Goal: Information Seeking & Learning: Stay updated

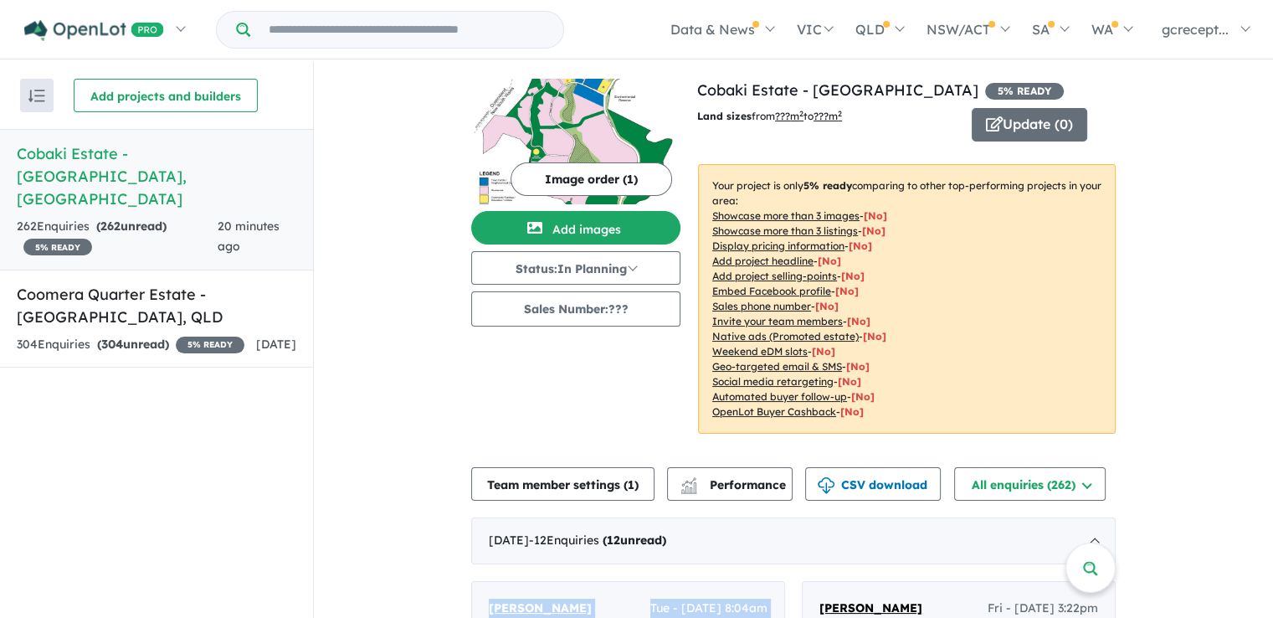
scroll to position [251, 0]
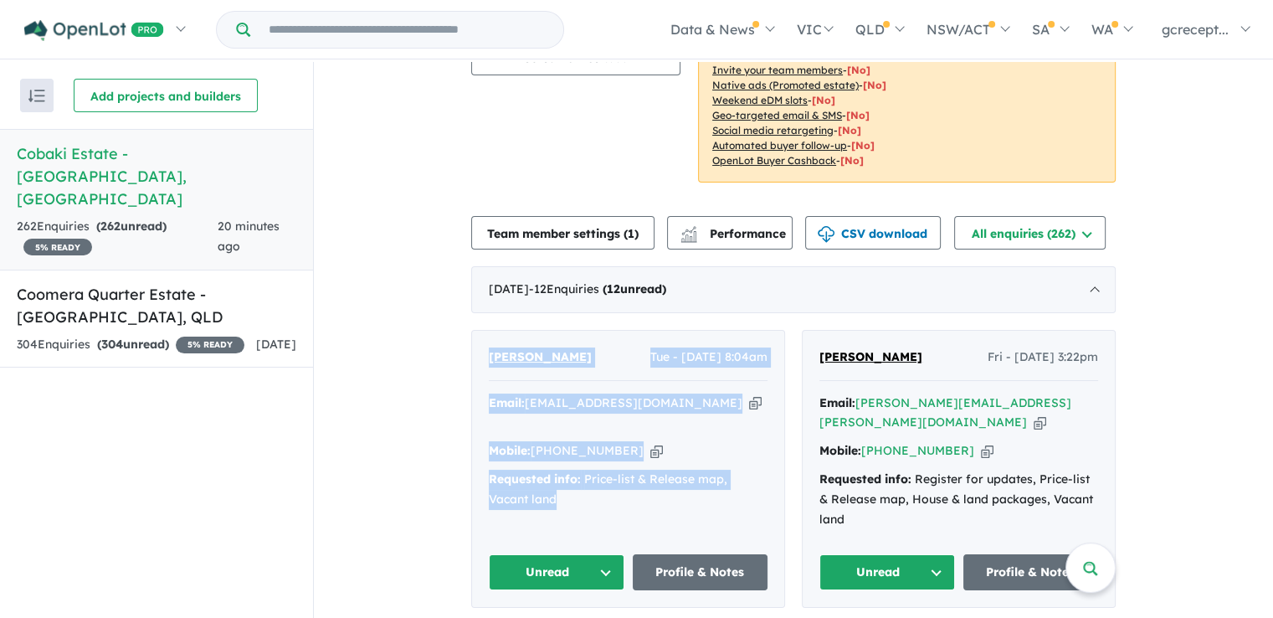
drag, startPoint x: 0, startPoint y: 0, endPoint x: 345, endPoint y: 386, distance: 517.6
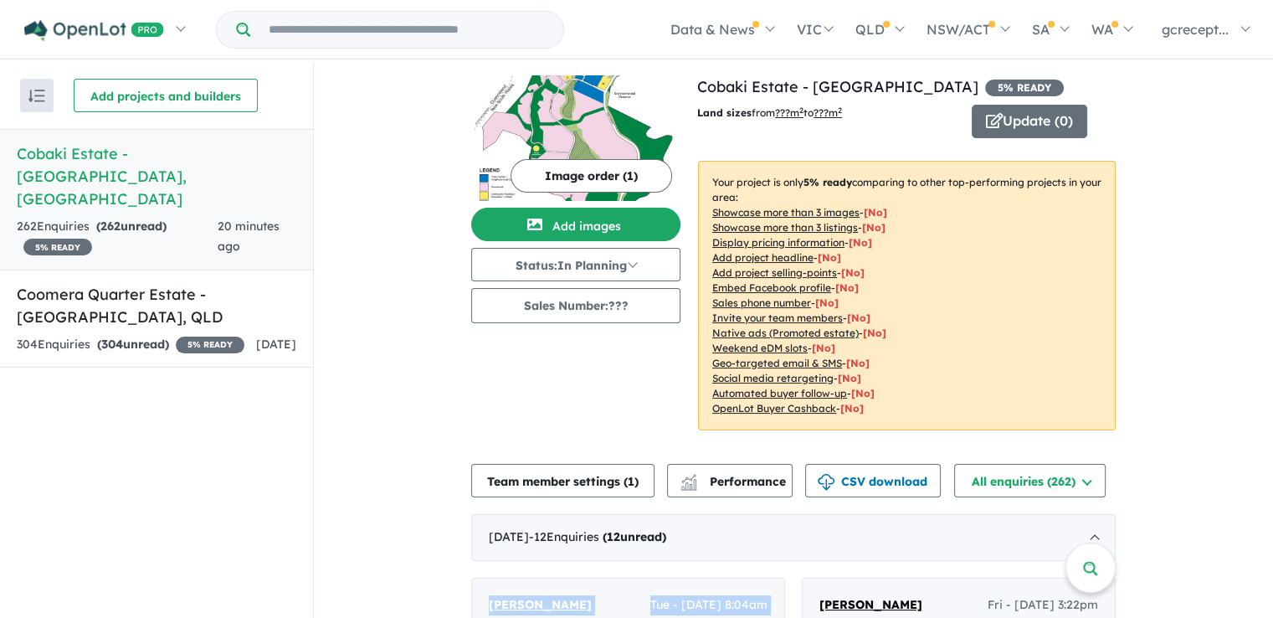
scroll to position [0, 0]
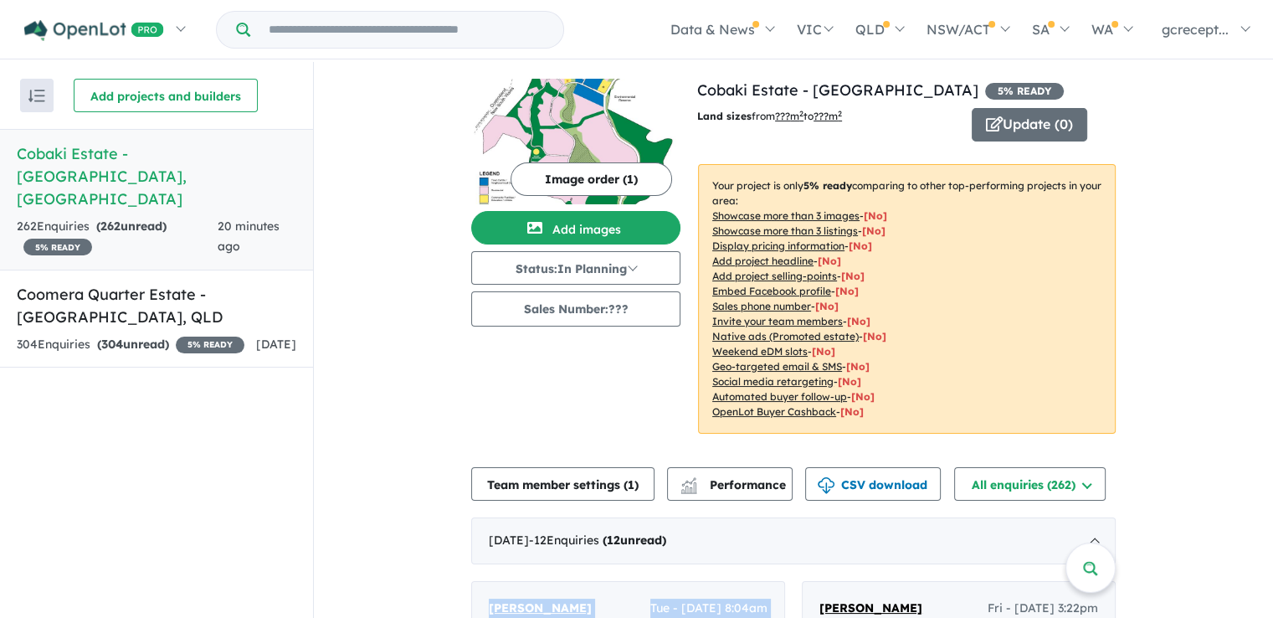
click at [171, 217] on div "262 Enquir ies ( 262 unread) 5 % READY" at bounding box center [117, 237] width 201 height 40
click at [215, 283] on h5 "Coomera Quarter Estate - [GEOGRAPHIC_DATA] , [GEOGRAPHIC_DATA]" at bounding box center [157, 305] width 280 height 45
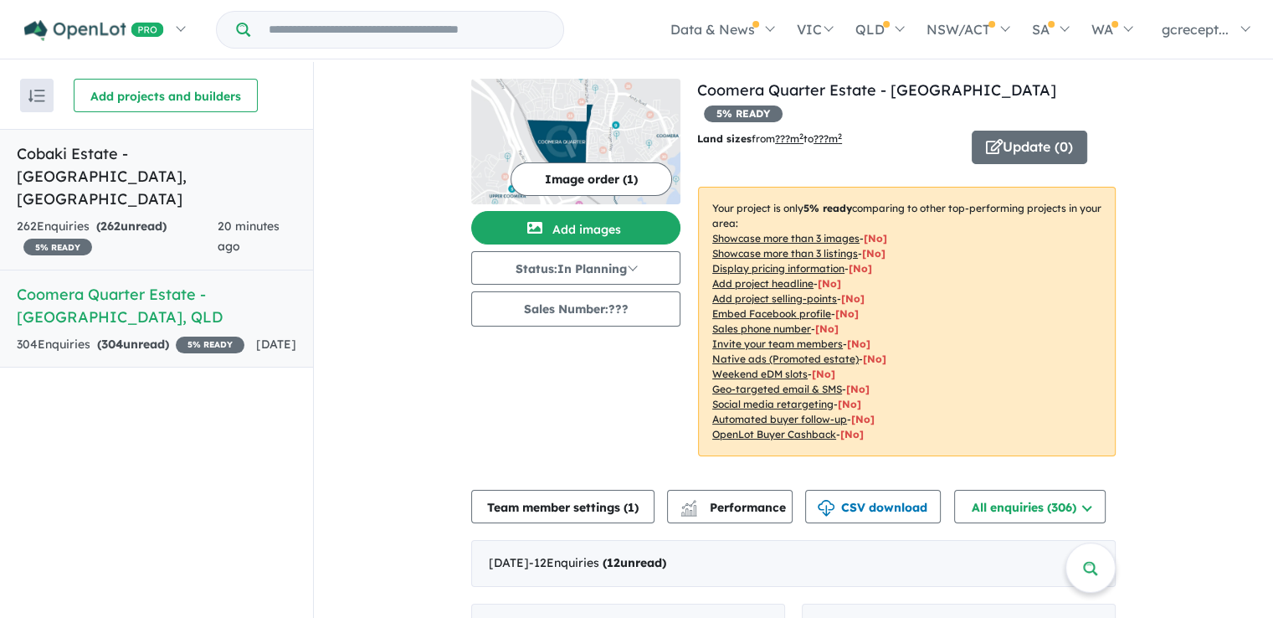
click at [241, 218] on span "20 minutes ago" at bounding box center [249, 235] width 62 height 35
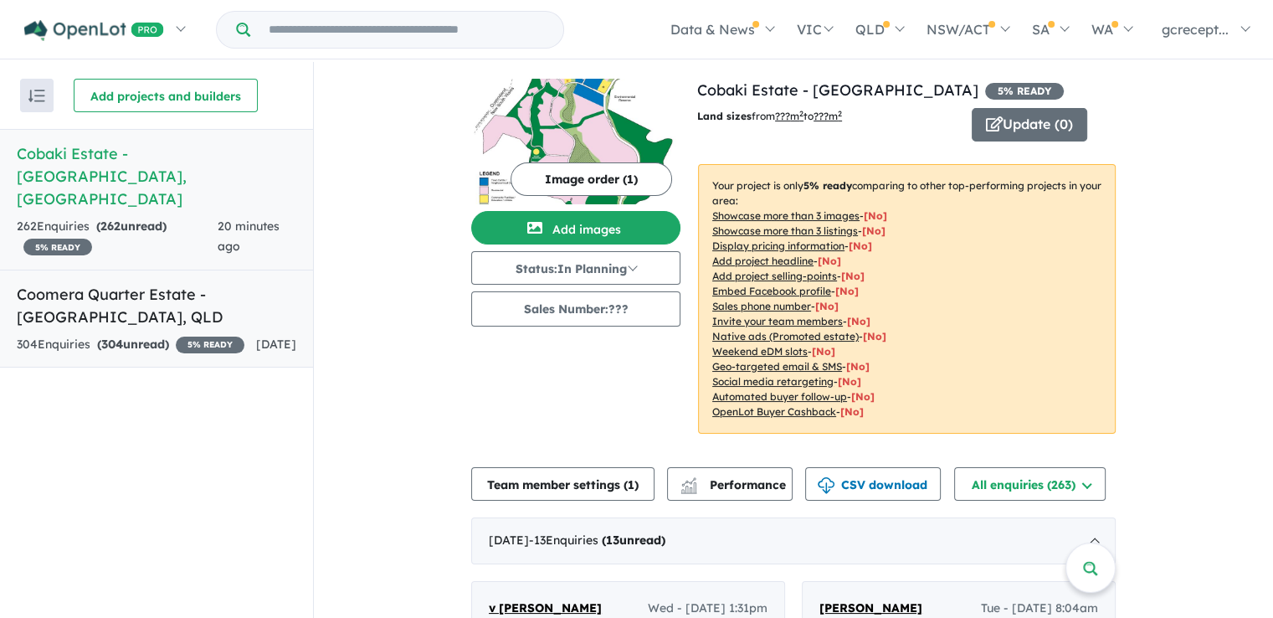
click at [157, 337] on strong "( 304 unread)" at bounding box center [133, 344] width 72 height 15
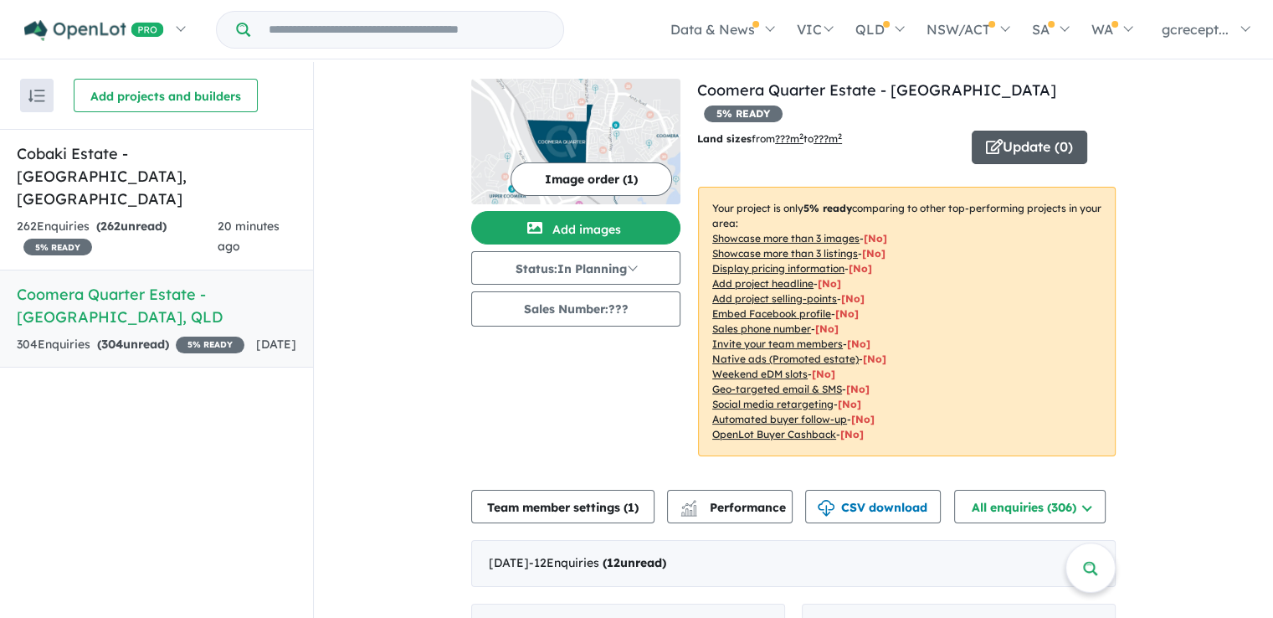
click at [1018, 131] on button "Update ( 0 )" at bounding box center [1030, 147] width 116 height 33
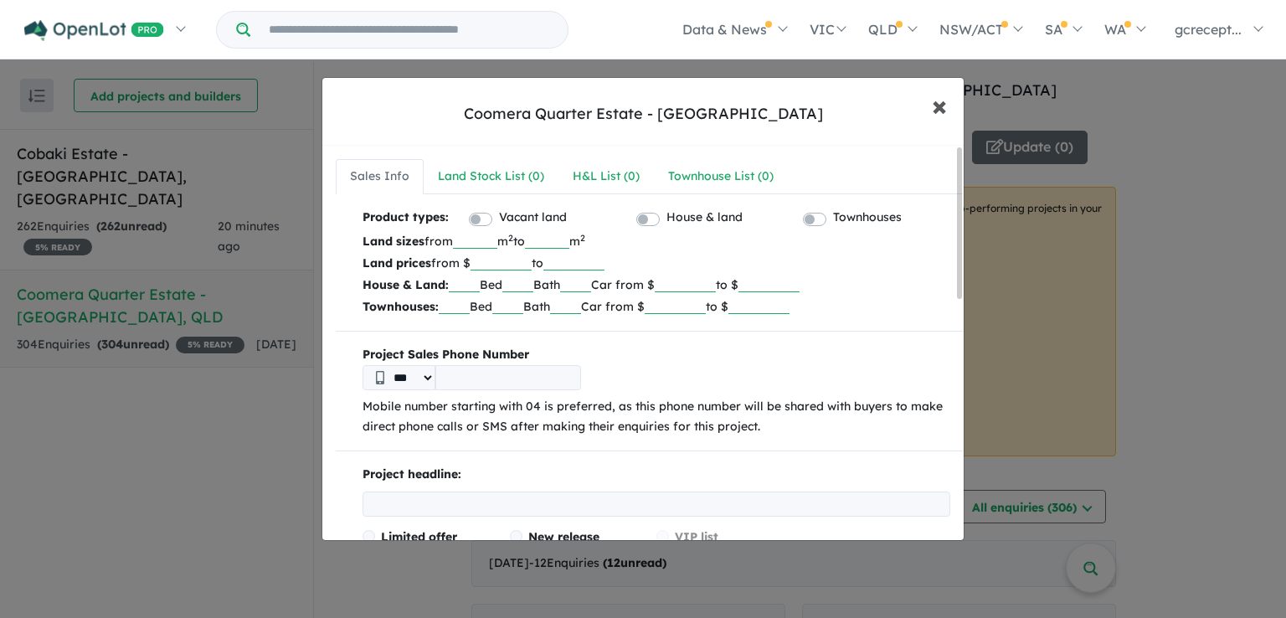
click at [938, 115] on span "×" at bounding box center [939, 105] width 15 height 36
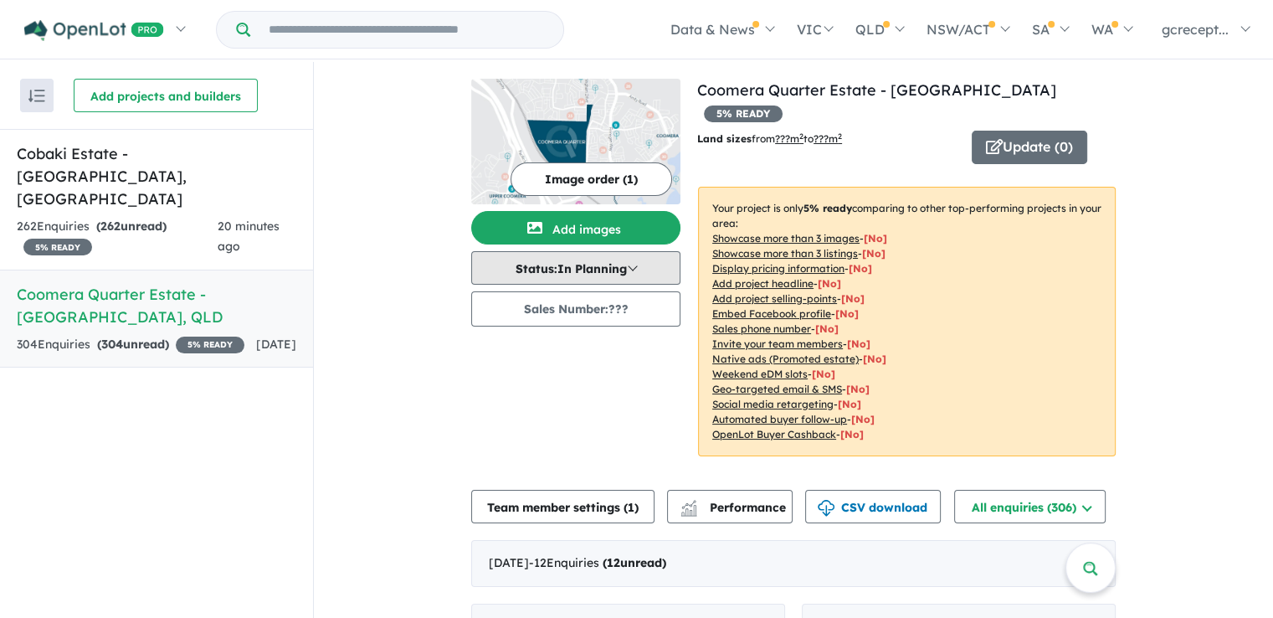
click at [609, 268] on button "Status: In Planning" at bounding box center [575, 267] width 209 height 33
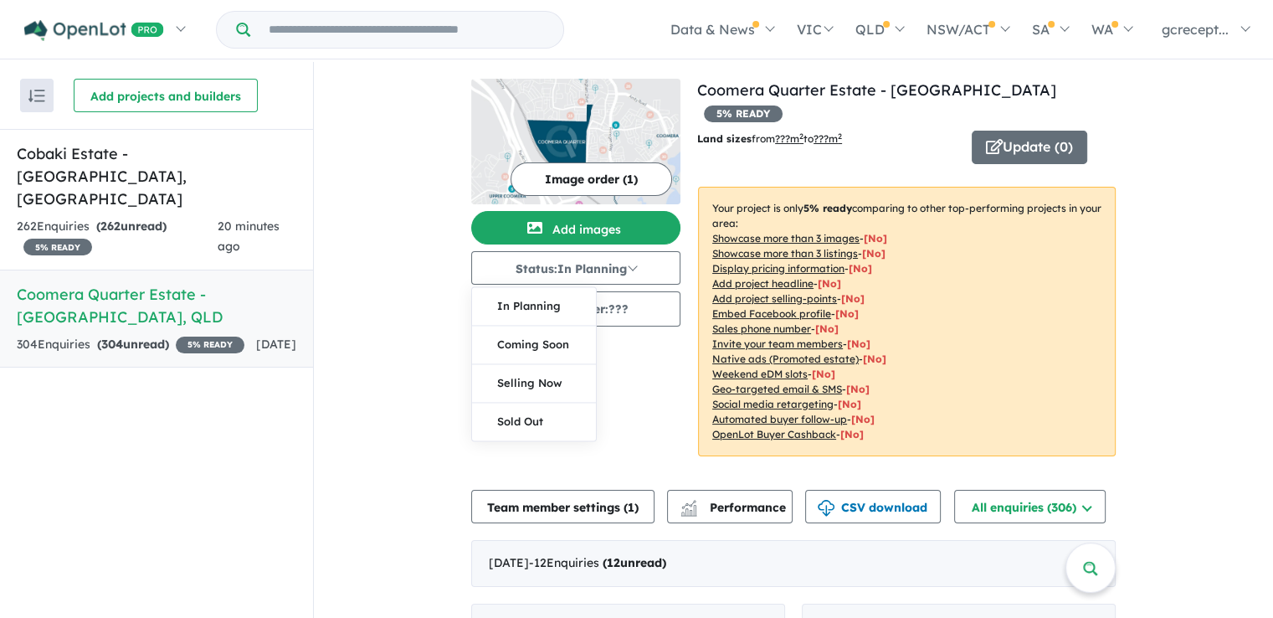
click at [676, 369] on div "Image order ( 1 ) Add images Status: In Planning In Planning Coming Soon Sellin…" at bounding box center [584, 278] width 226 height 398
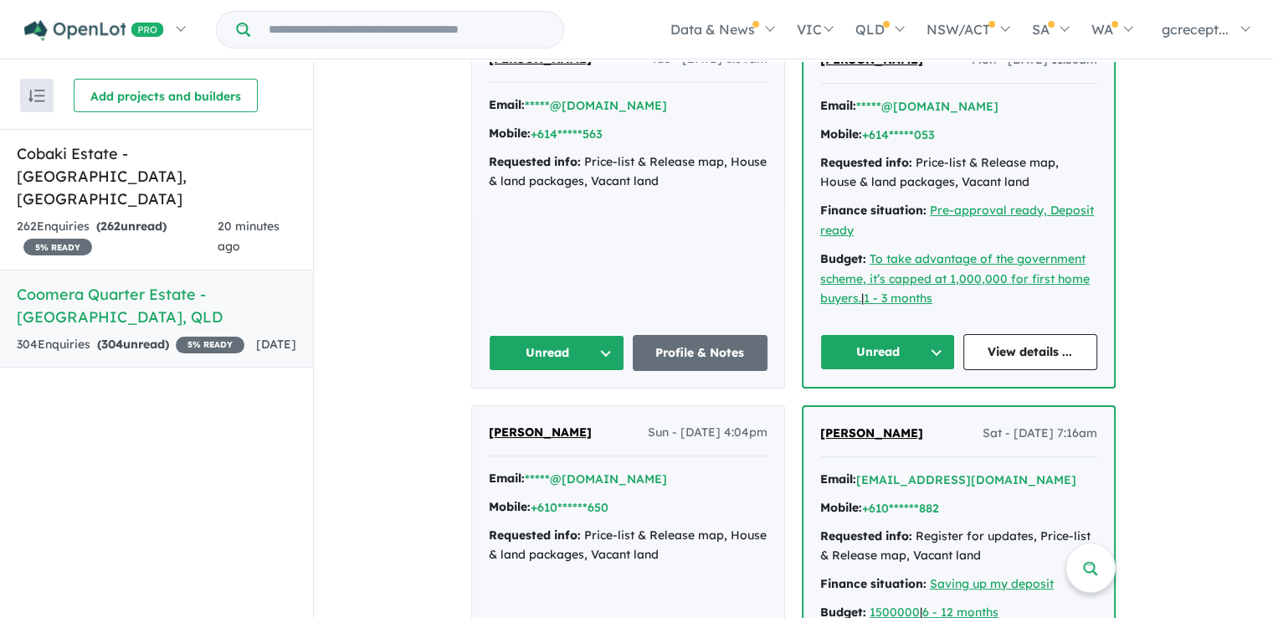
scroll to position [1172, 0]
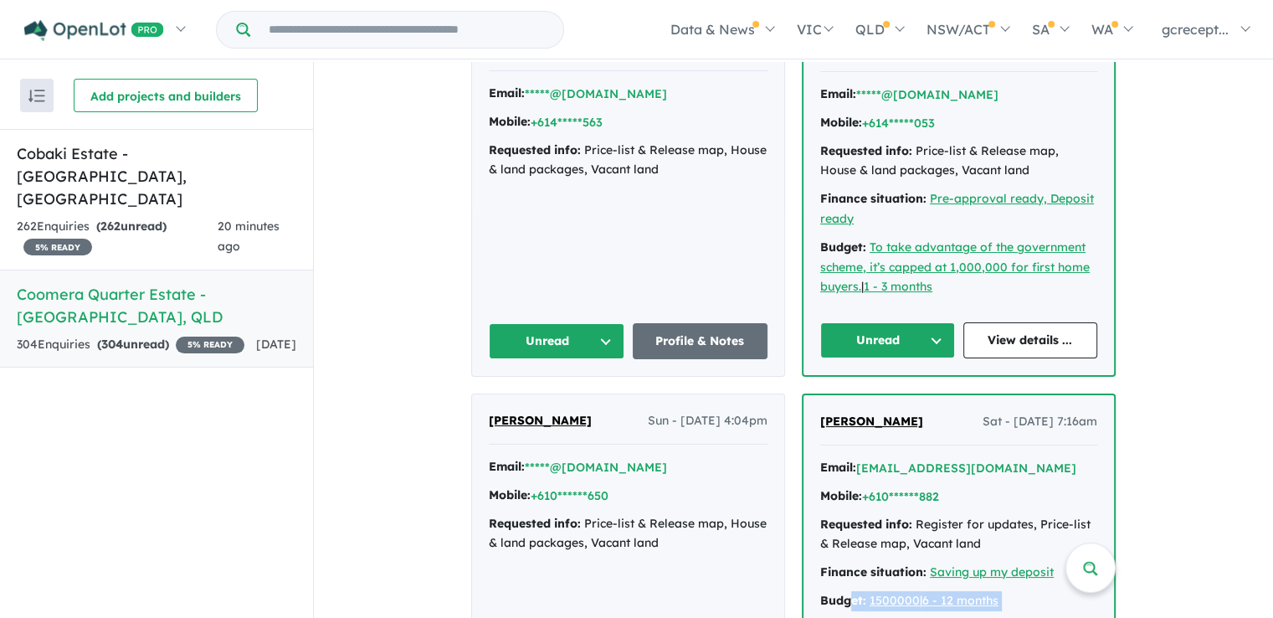
drag, startPoint x: 849, startPoint y: 531, endPoint x: 967, endPoint y: 570, distance: 124.4
click at [967, 570] on div "[PERSON_NAME] Sat - [DATE] 7:16am Email: [EMAIL_ADDRESS][DOMAIN_NAME] Mobile: +…" at bounding box center [959, 542] width 311 height 294
click at [1019, 591] on div "Budget: 1500000 | 6 - 12 months" at bounding box center [958, 601] width 277 height 20
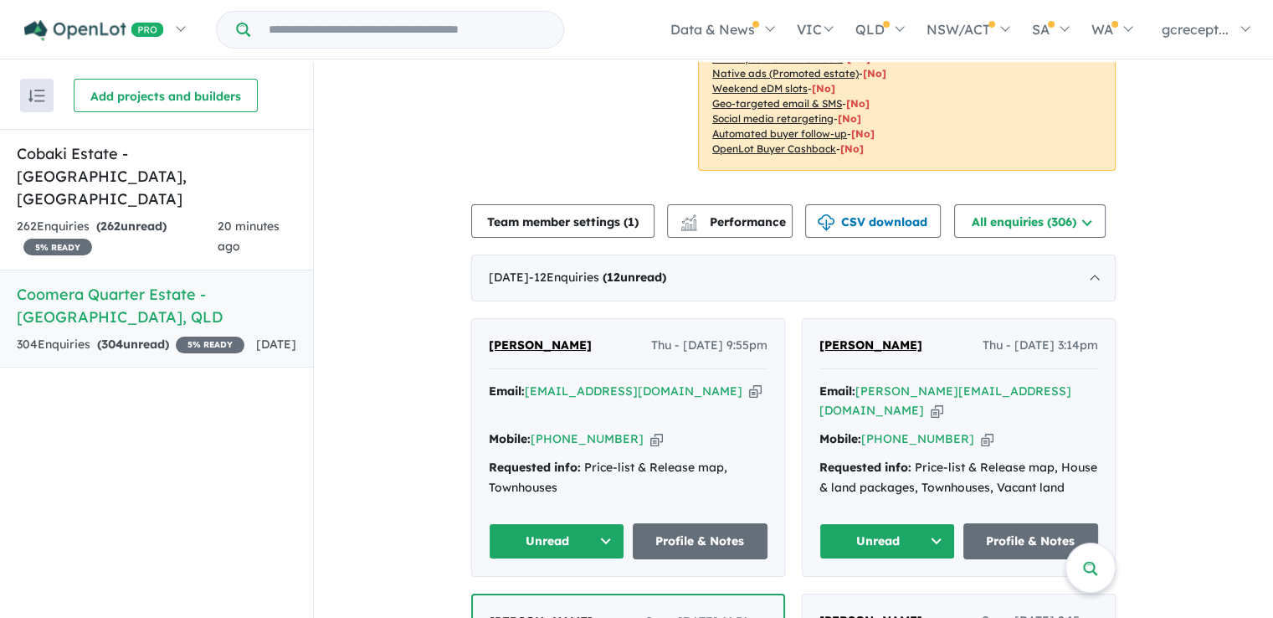
scroll to position [0, 0]
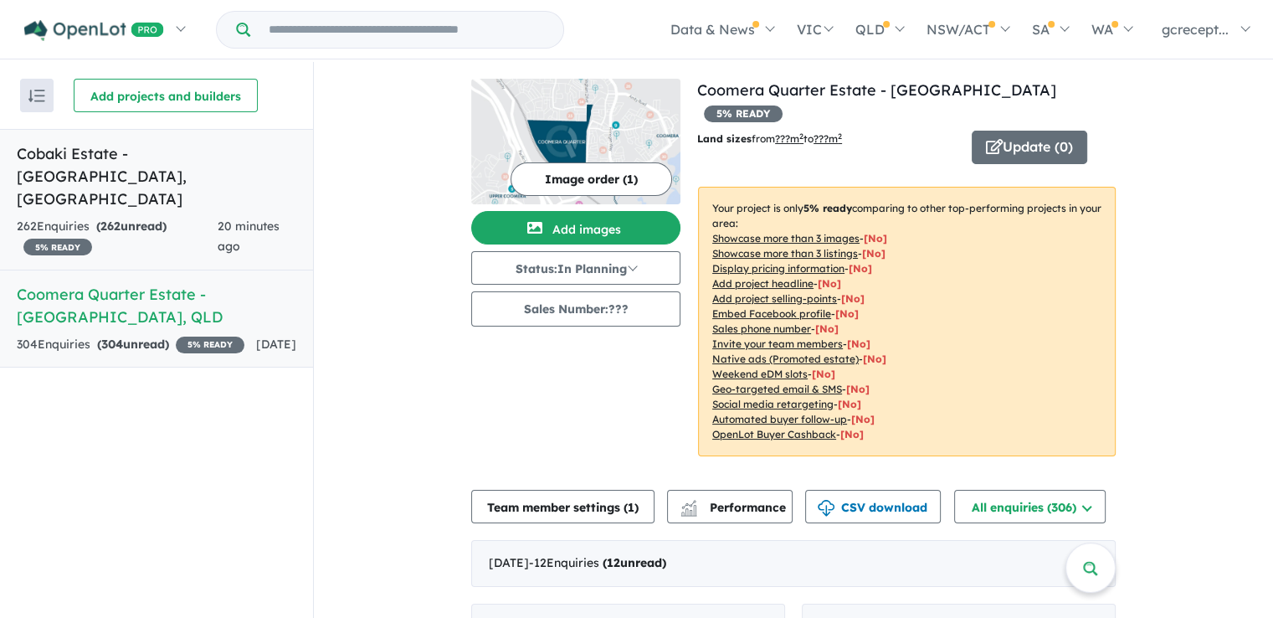
click at [230, 163] on h5 "Cobaki Estate - [GEOGRAPHIC_DATA] , [GEOGRAPHIC_DATA]" at bounding box center [157, 176] width 280 height 68
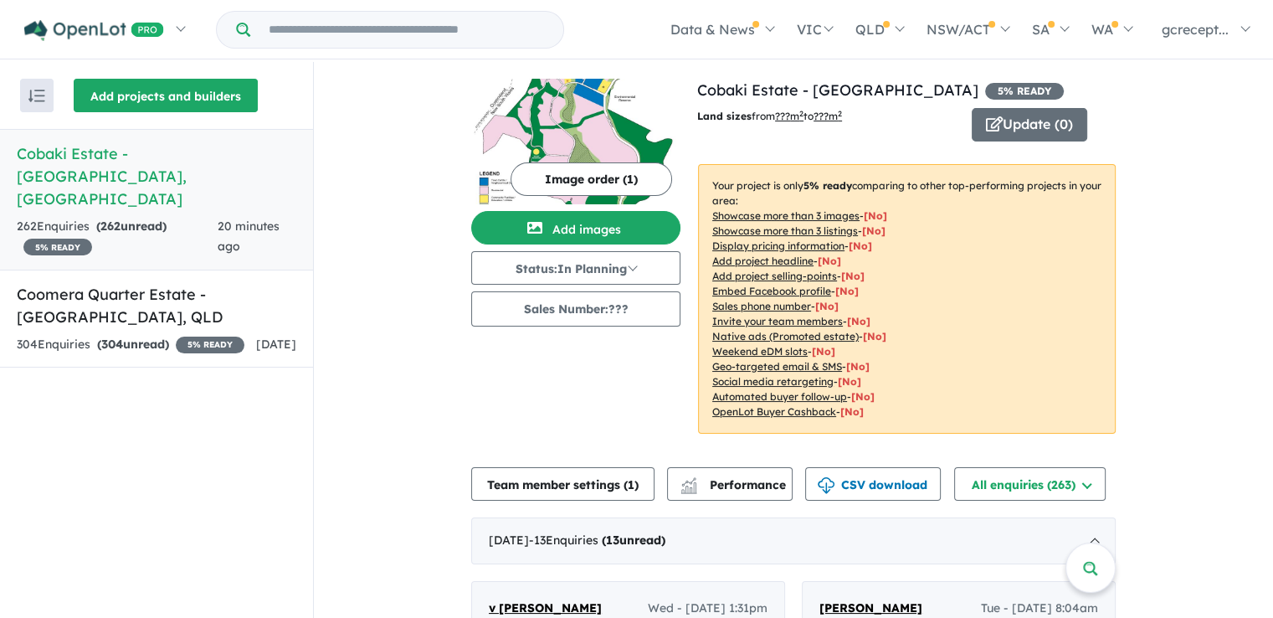
click at [177, 97] on button "Add projects and builders" at bounding box center [166, 95] width 184 height 33
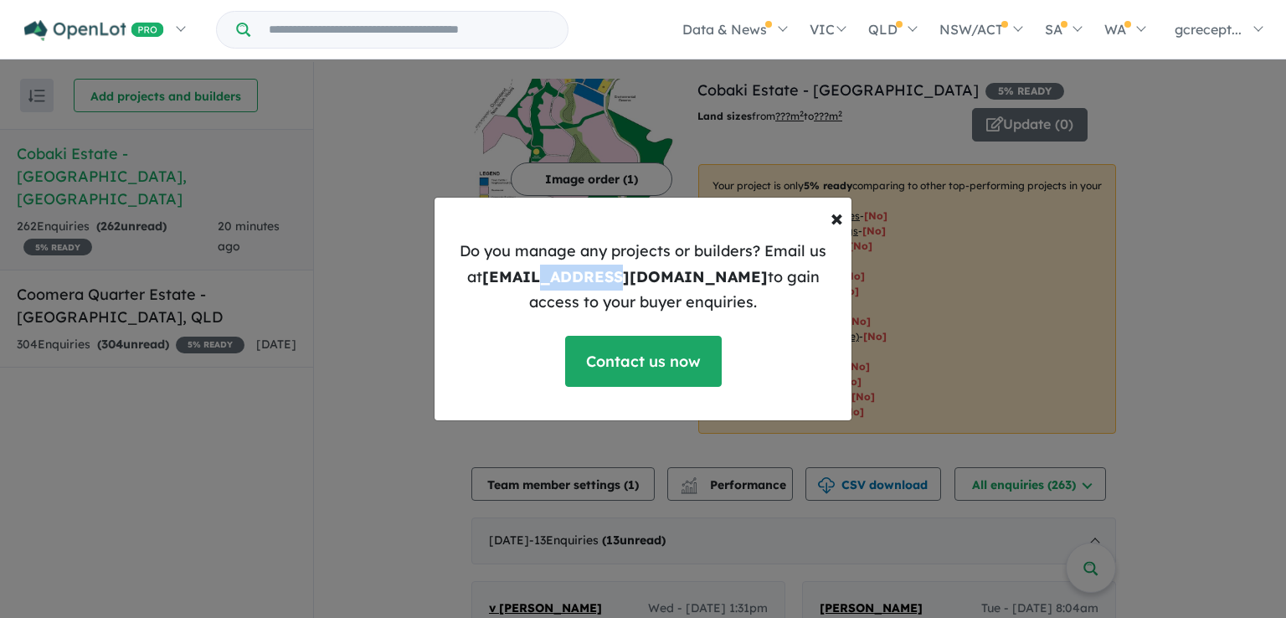
drag, startPoint x: 519, startPoint y: 267, endPoint x: 589, endPoint y: 271, distance: 70.4
click at [589, 271] on b "[EMAIL_ADDRESS][DOMAIN_NAME]" at bounding box center [624, 276] width 285 height 19
click at [643, 280] on b "[EMAIL_ADDRESS][DOMAIN_NAME]" at bounding box center [624, 276] width 285 height 19
click at [831, 225] on span "×" at bounding box center [836, 217] width 13 height 29
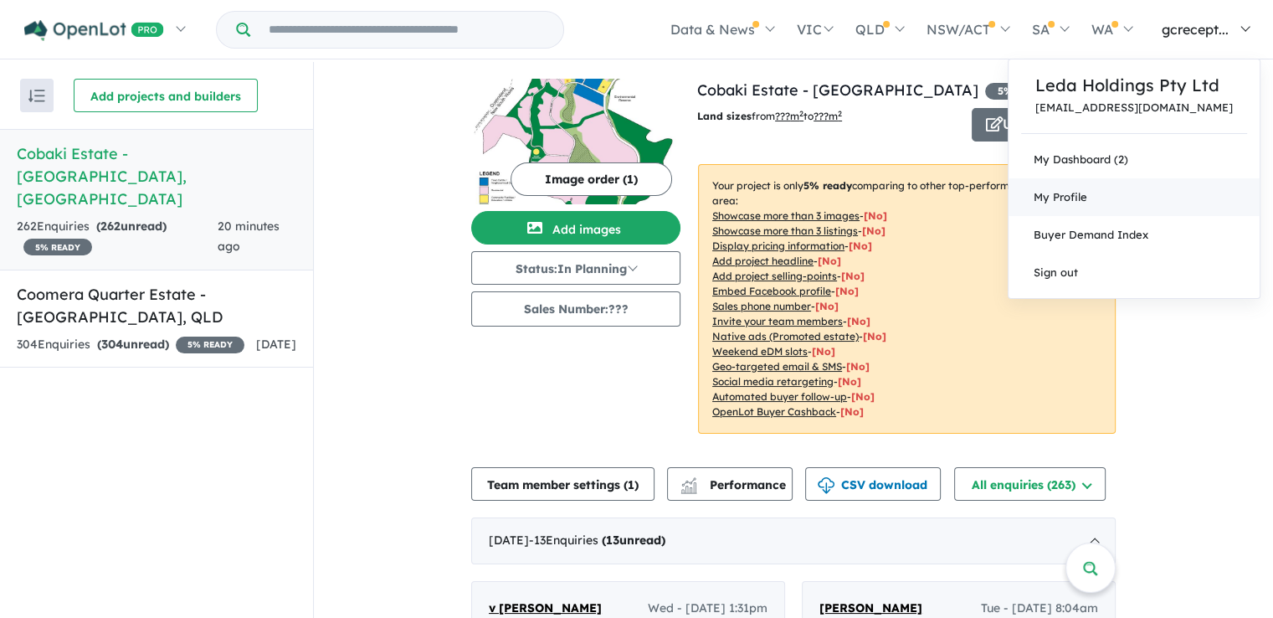
click at [1068, 198] on span "My Profile" at bounding box center [1061, 196] width 54 height 13
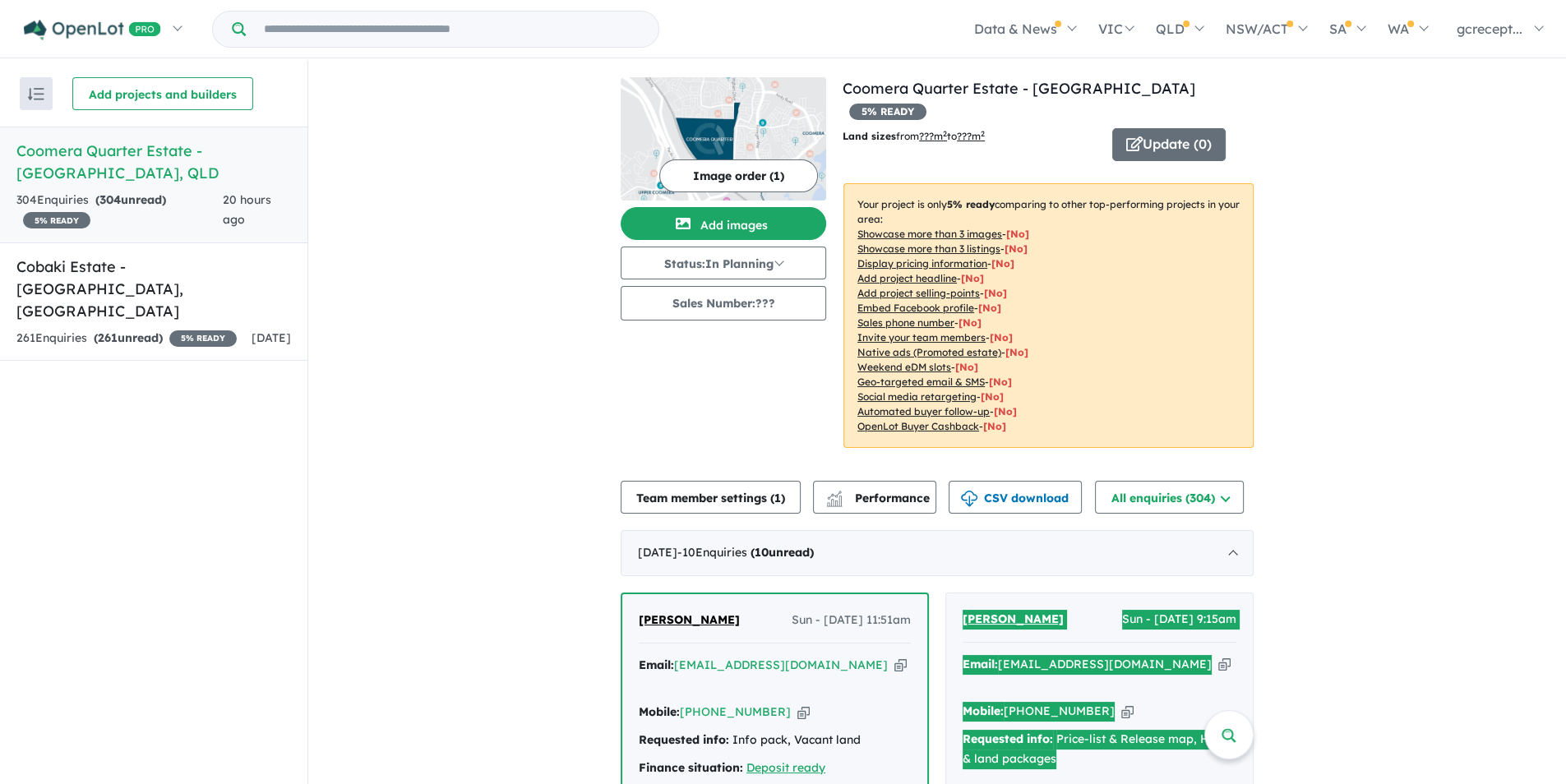
scroll to position [329, 0]
